Goal: Book appointment/travel/reservation

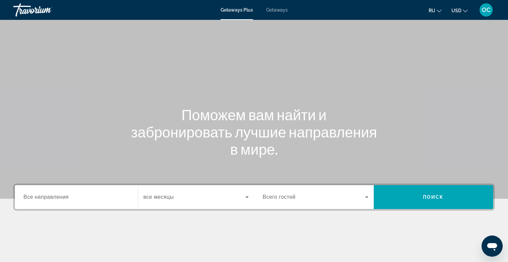
click at [42, 195] on span "Все направления" at bounding box center [45, 197] width 45 height 6
click at [42, 195] on input "Destination Все направления" at bounding box center [76, 197] width 106 height 8
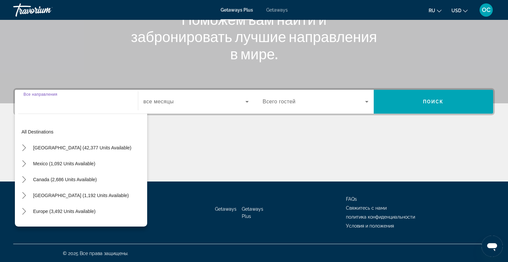
scroll to position [95, 0]
click at [41, 208] on span "Select destination: Europe (3,492 units available)" at bounding box center [64, 211] width 69 height 16
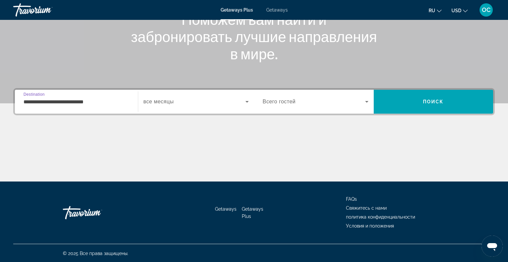
click at [106, 100] on input "**********" at bounding box center [76, 102] width 106 height 8
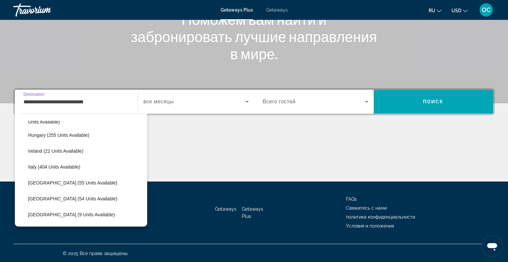
scroll to position [213, 0]
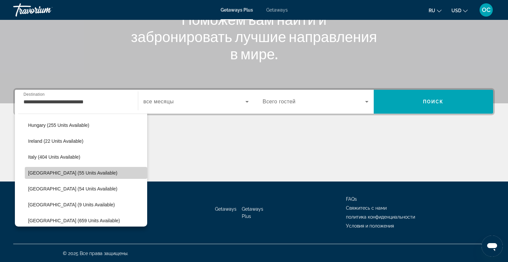
click at [58, 166] on span "Select destination: Portugal (55 units available)" at bounding box center [86, 173] width 122 height 16
type input "**********"
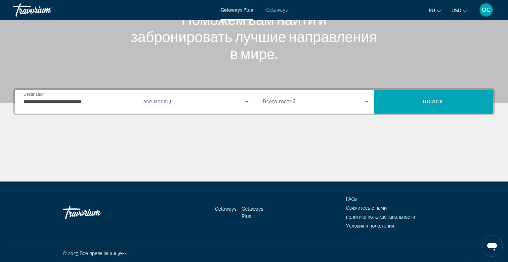
click at [183, 101] on span "Search widget" at bounding box center [195, 102] width 102 height 8
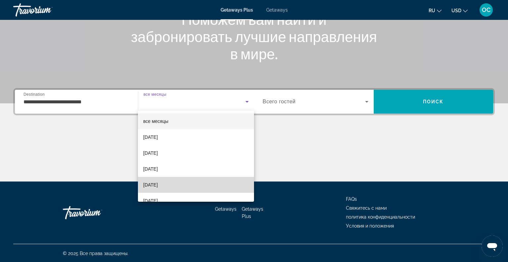
click at [158, 181] on span "[DATE]" at bounding box center [150, 185] width 15 height 8
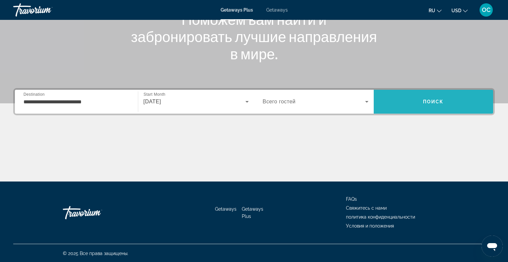
click at [396, 103] on span "Search" at bounding box center [434, 102] width 120 height 16
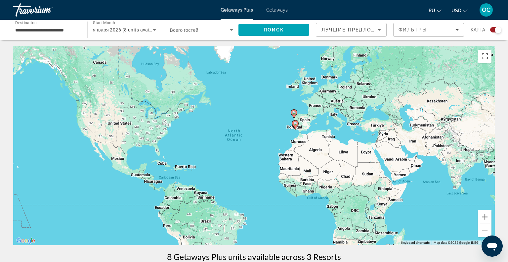
click at [278, 8] on span "Getaways" at bounding box center [277, 9] width 22 height 5
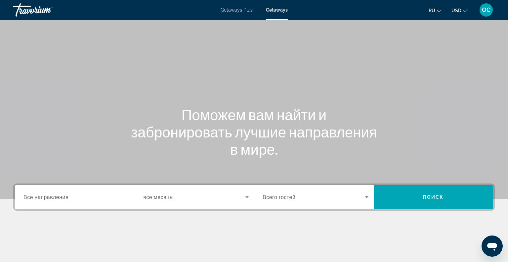
click at [42, 196] on span "Все направления" at bounding box center [45, 197] width 45 height 6
click at [42, 196] on input "Destination Все направления" at bounding box center [76, 197] width 106 height 8
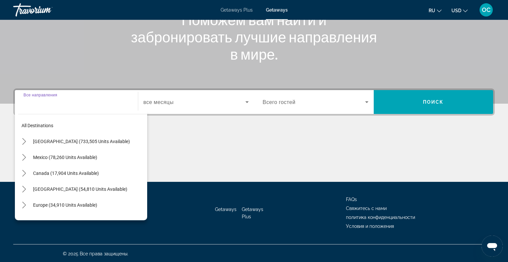
scroll to position [95, 0]
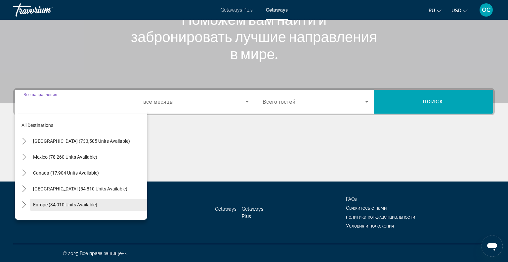
click at [42, 203] on span "Europe (34,910 units available)" at bounding box center [65, 204] width 64 height 5
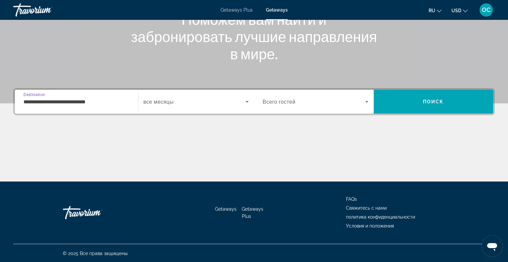
click at [166, 106] on div "Search widget" at bounding box center [197, 101] width 106 height 19
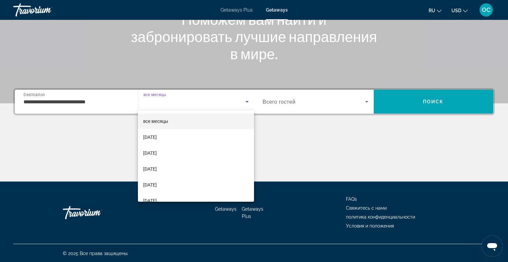
click at [101, 102] on div at bounding box center [254, 131] width 508 height 262
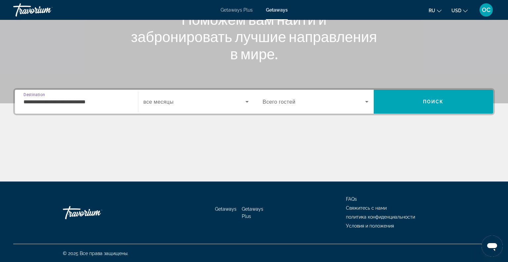
click at [101, 102] on input "**********" at bounding box center [76, 102] width 106 height 8
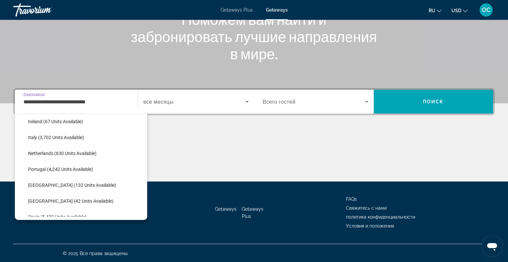
scroll to position [259, 0]
click at [79, 169] on span "Portugal (4,242 units available)" at bounding box center [60, 167] width 65 height 5
type input "**********"
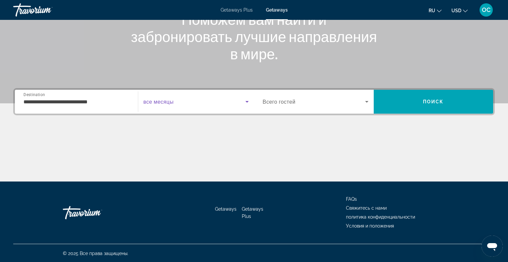
click at [183, 98] on span "Search widget" at bounding box center [195, 102] width 102 height 8
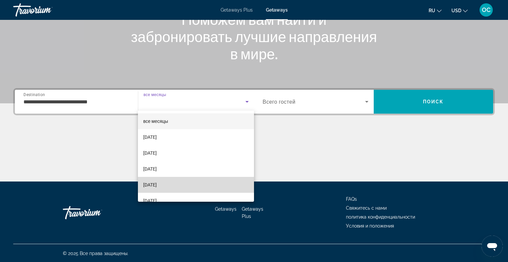
click at [157, 182] on span "[DATE]" at bounding box center [150, 185] width 14 height 8
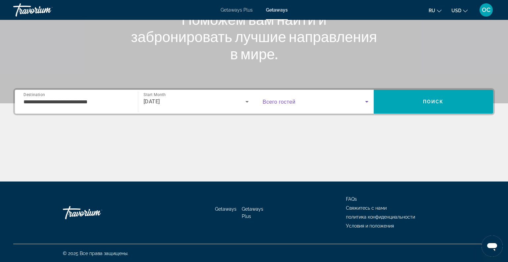
click at [334, 103] on span "Search widget" at bounding box center [314, 102] width 103 height 8
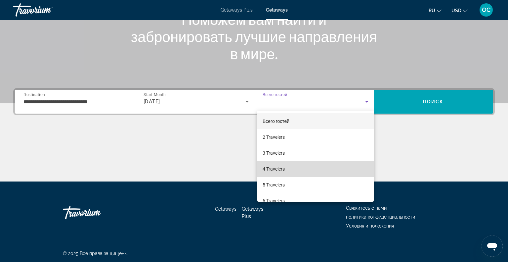
click at [298, 170] on mat-option "4 Travelers" at bounding box center [315, 169] width 116 height 16
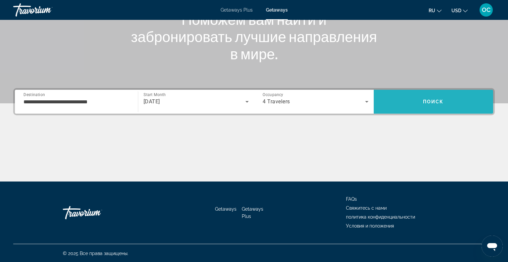
click at [435, 98] on span "Search" at bounding box center [434, 102] width 120 height 16
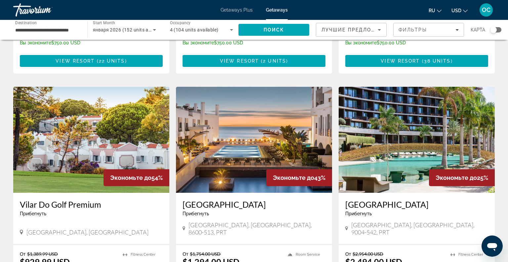
scroll to position [667, 0]
